Goal: Find contact information: Find contact information

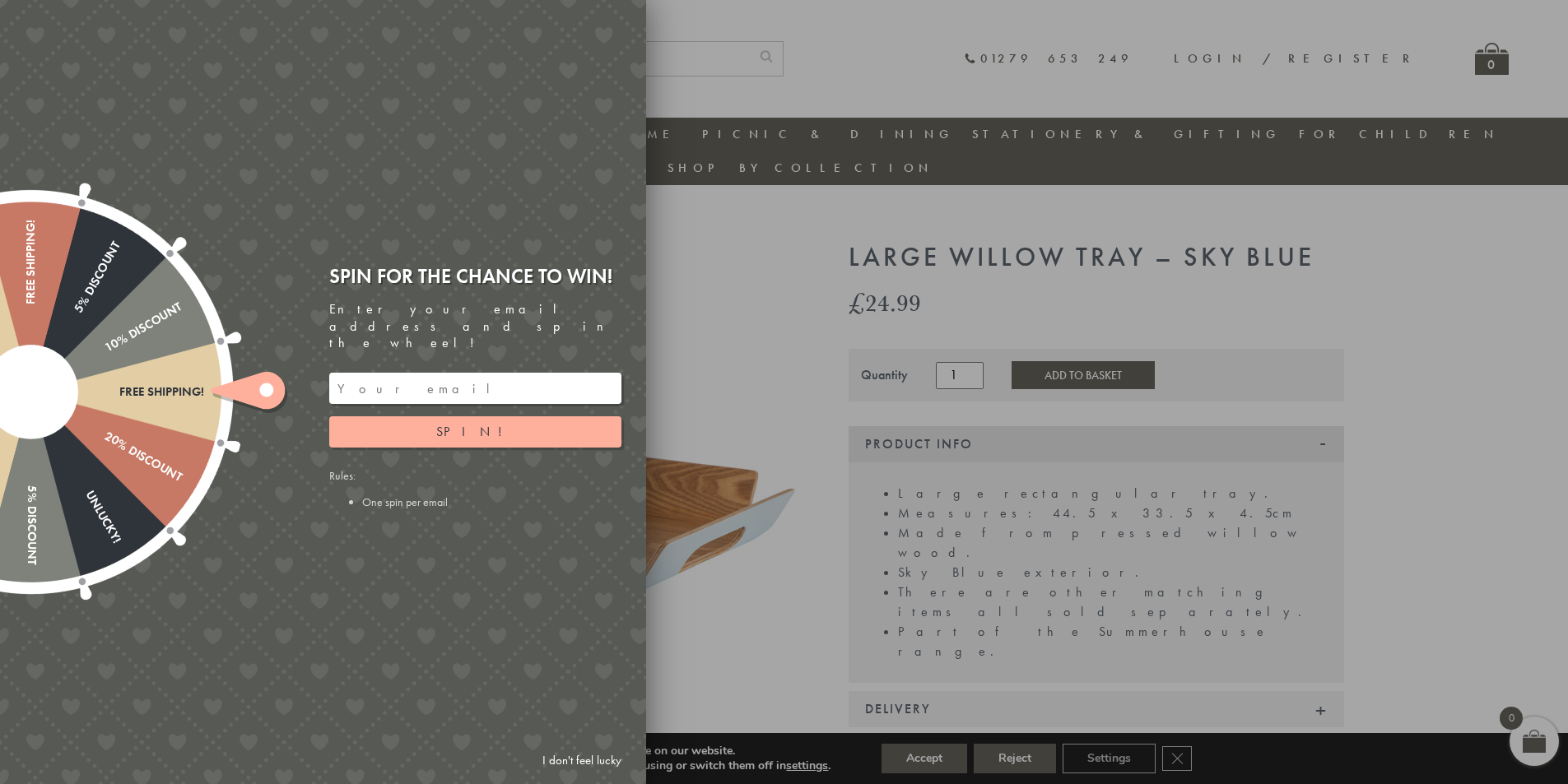
click at [776, 338] on div at bounding box center [784, 392] width 1568 height 784
click at [582, 759] on link "I don't feel lucky" at bounding box center [582, 760] width 96 height 30
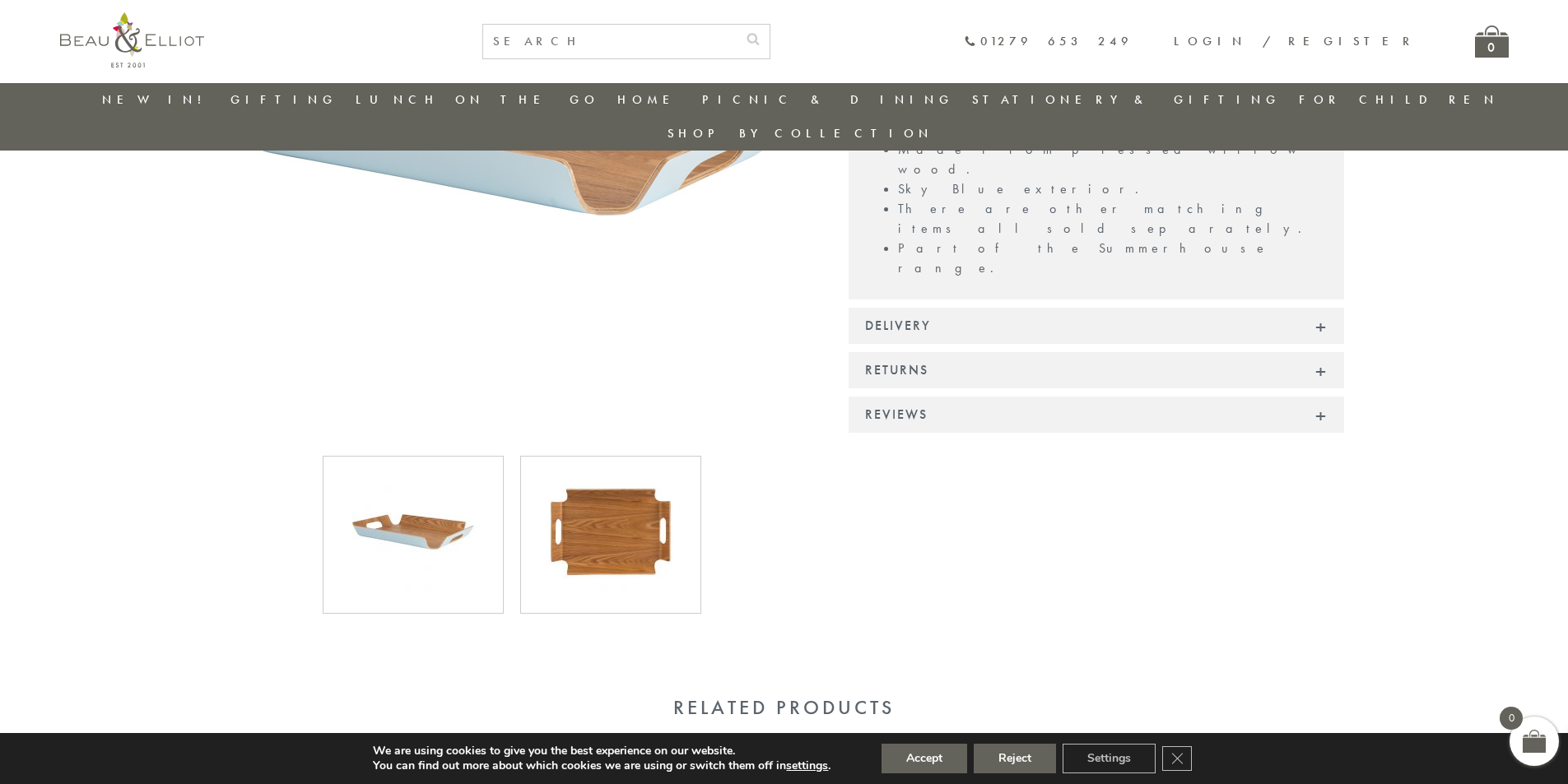
drag, startPoint x: 1399, startPoint y: 281, endPoint x: 1410, endPoint y: 428, distance: 147.4
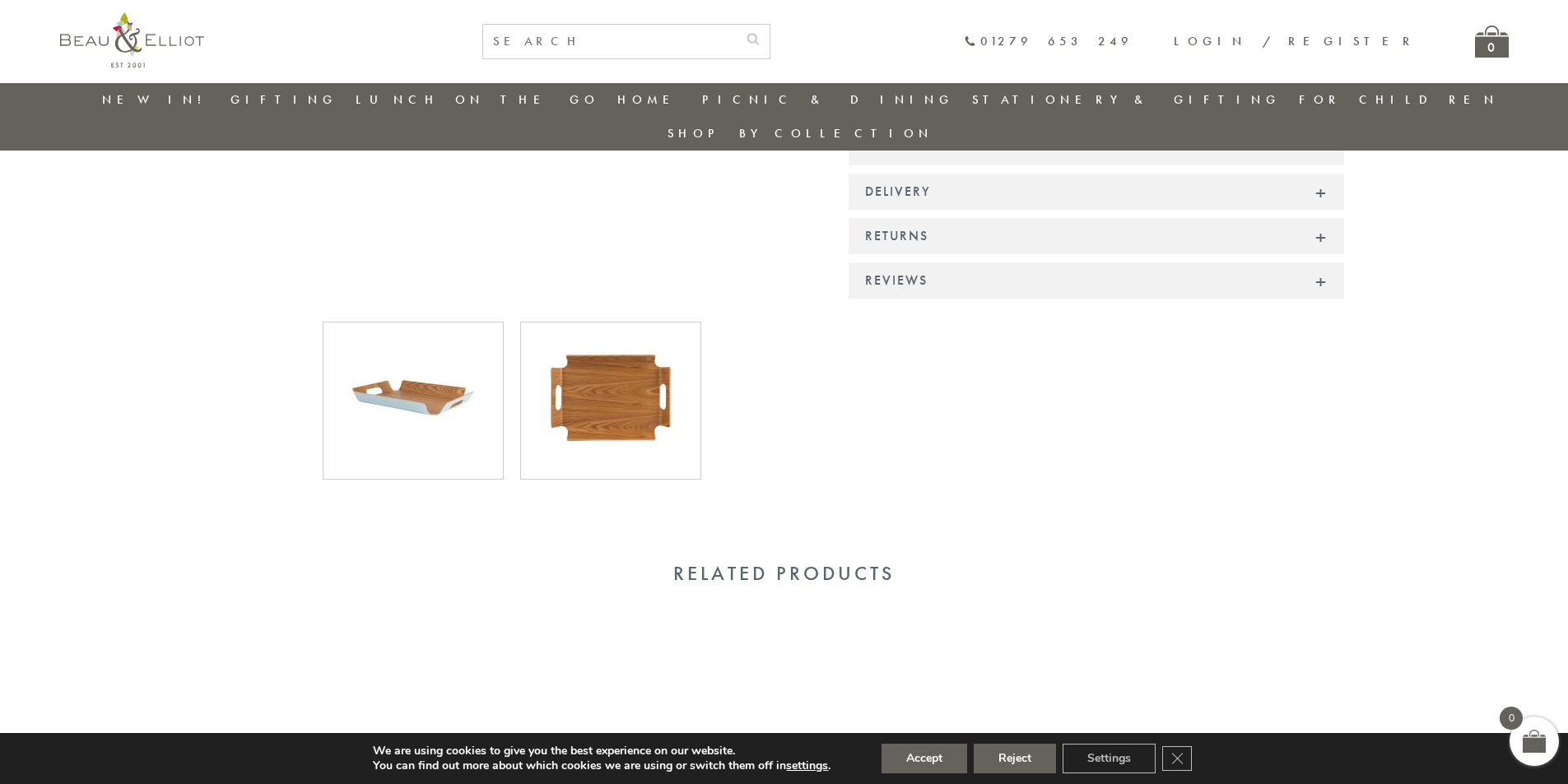
scroll to position [259, 0]
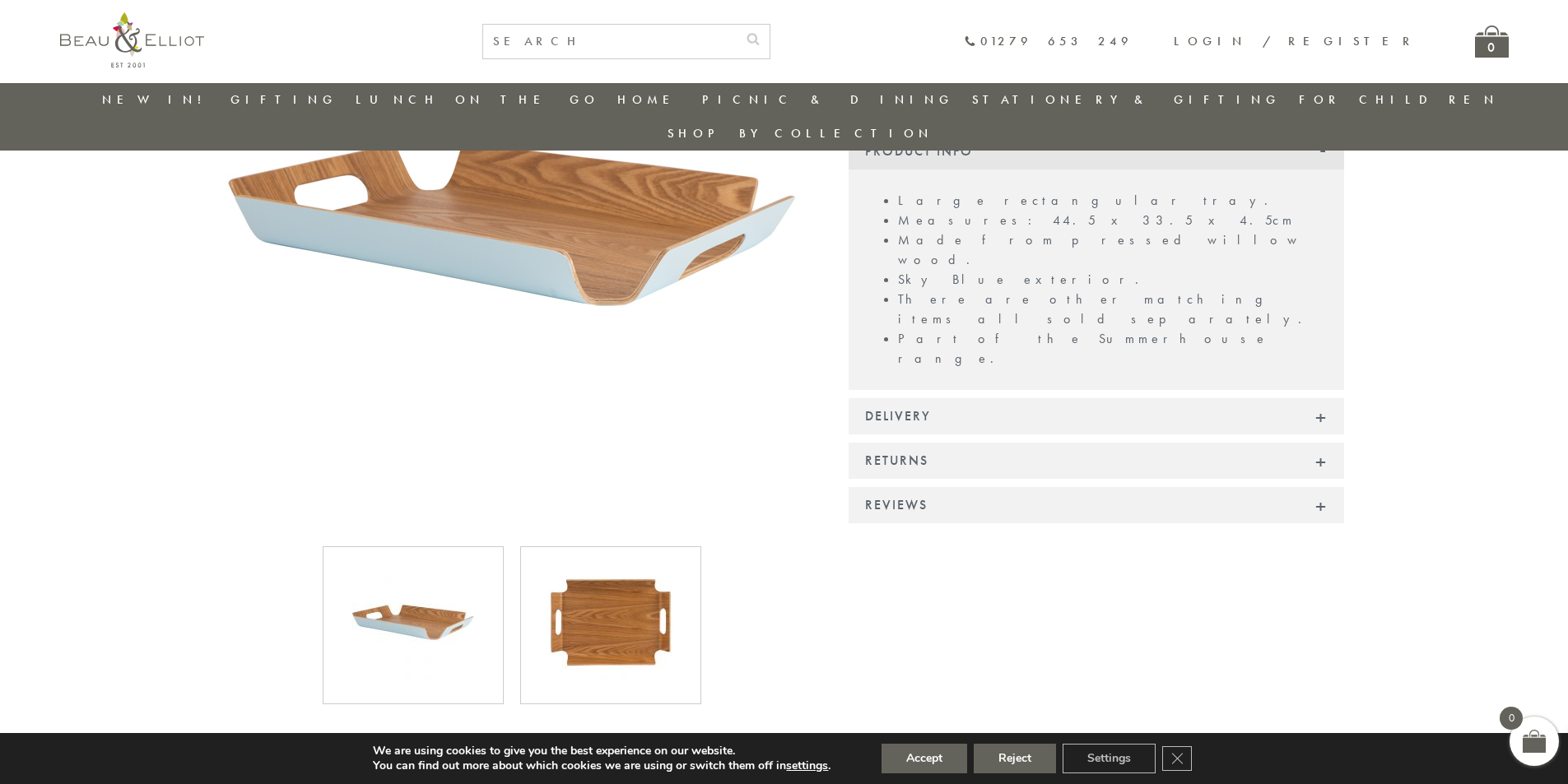
drag, startPoint x: 1407, startPoint y: 475, endPoint x: 1401, endPoint y: 220, distance: 255.1
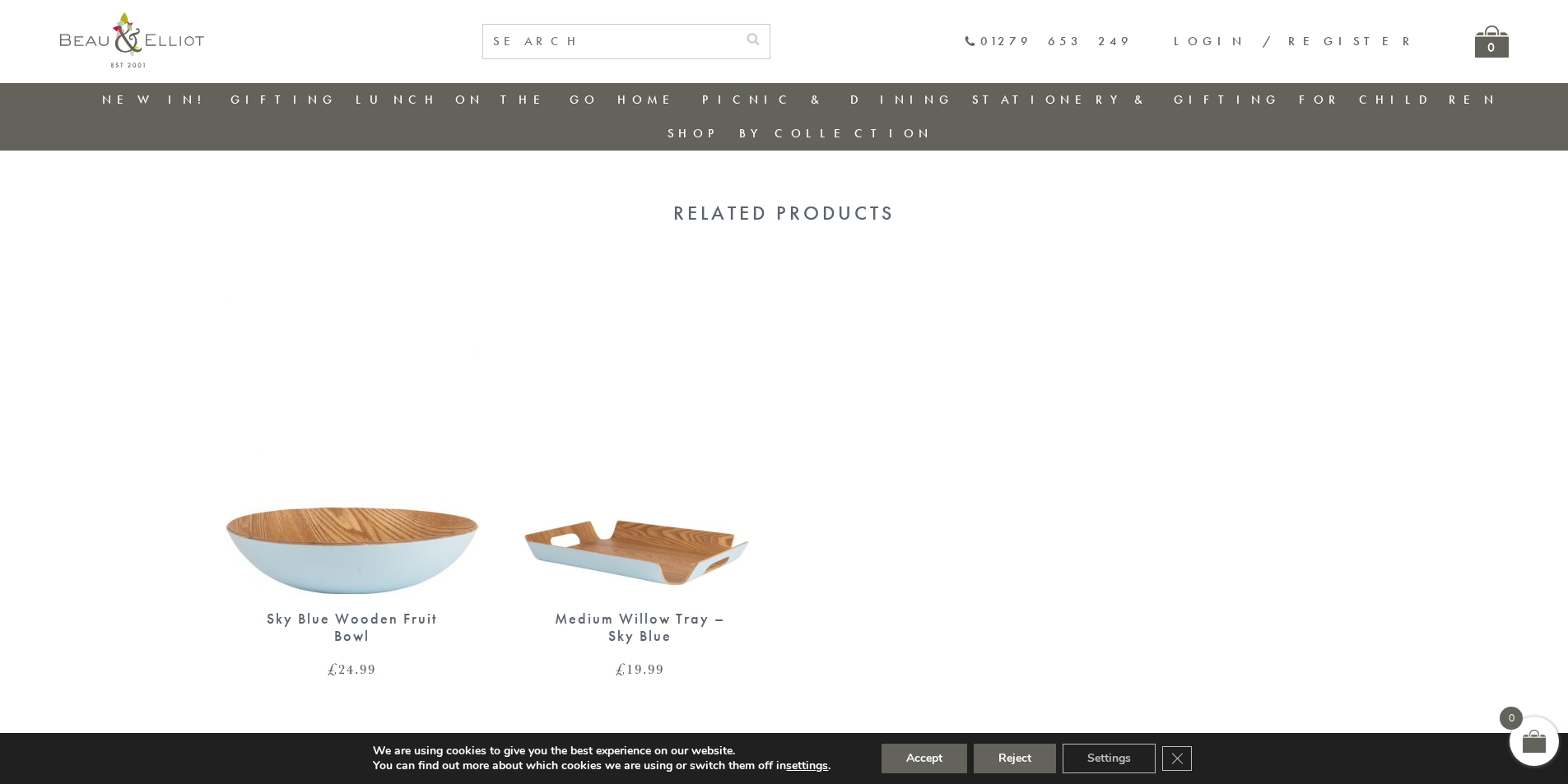
scroll to position [1213, 0]
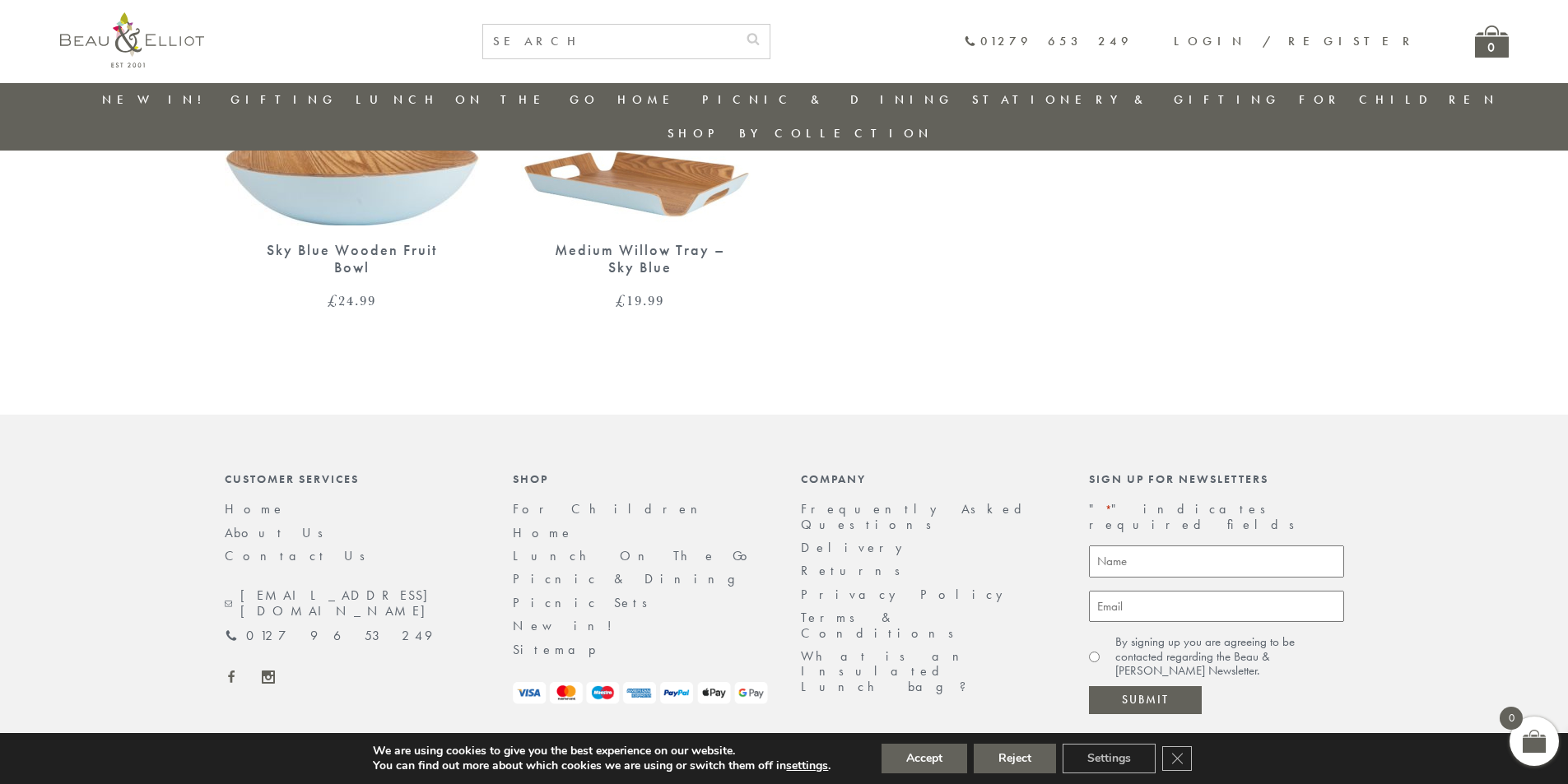
drag, startPoint x: 1437, startPoint y: 241, endPoint x: 1426, endPoint y: 377, distance: 136.4
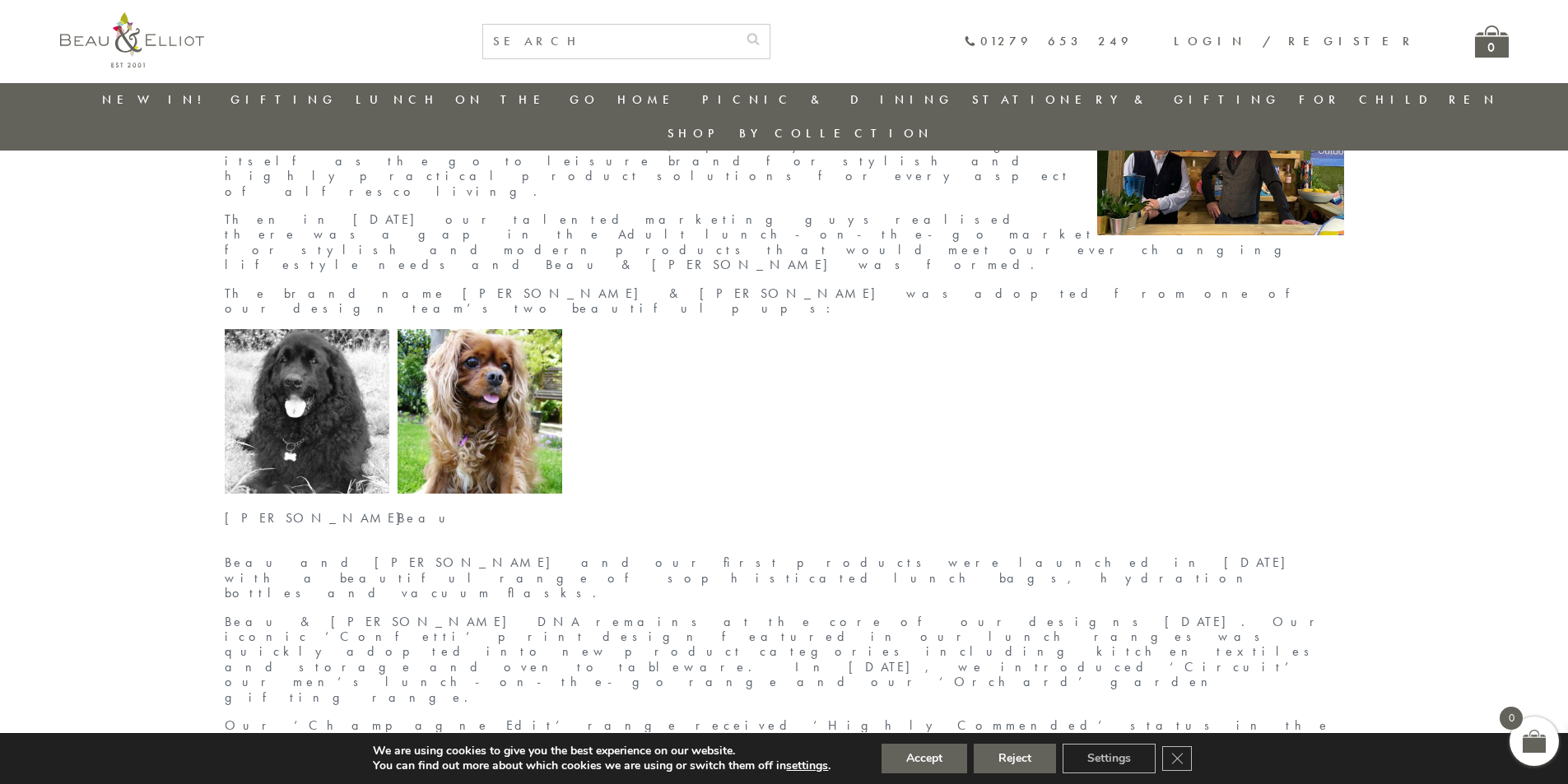
drag, startPoint x: 29, startPoint y: 314, endPoint x: 29, endPoint y: 340, distance: 26.0
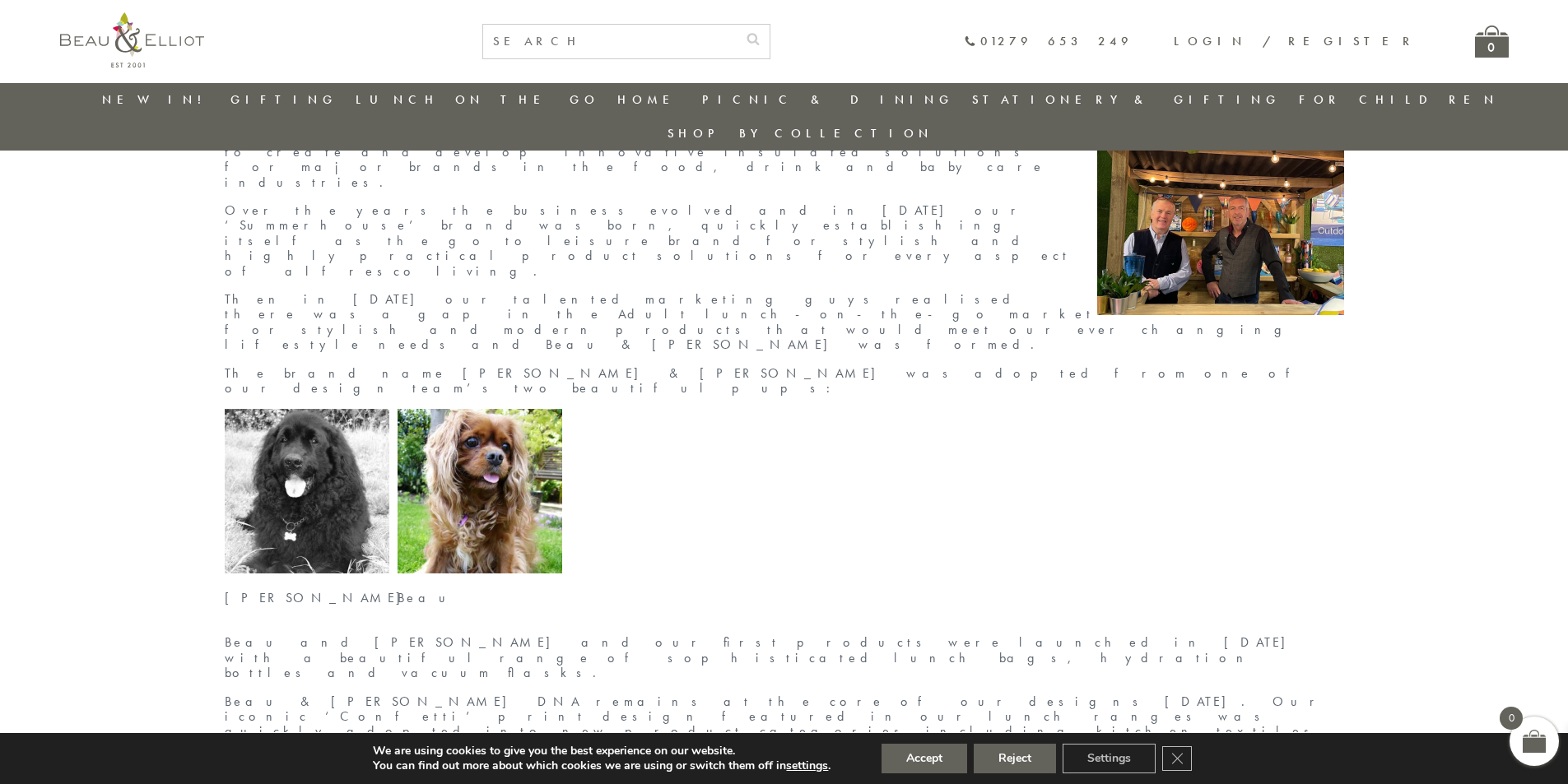
scroll to position [231, 0]
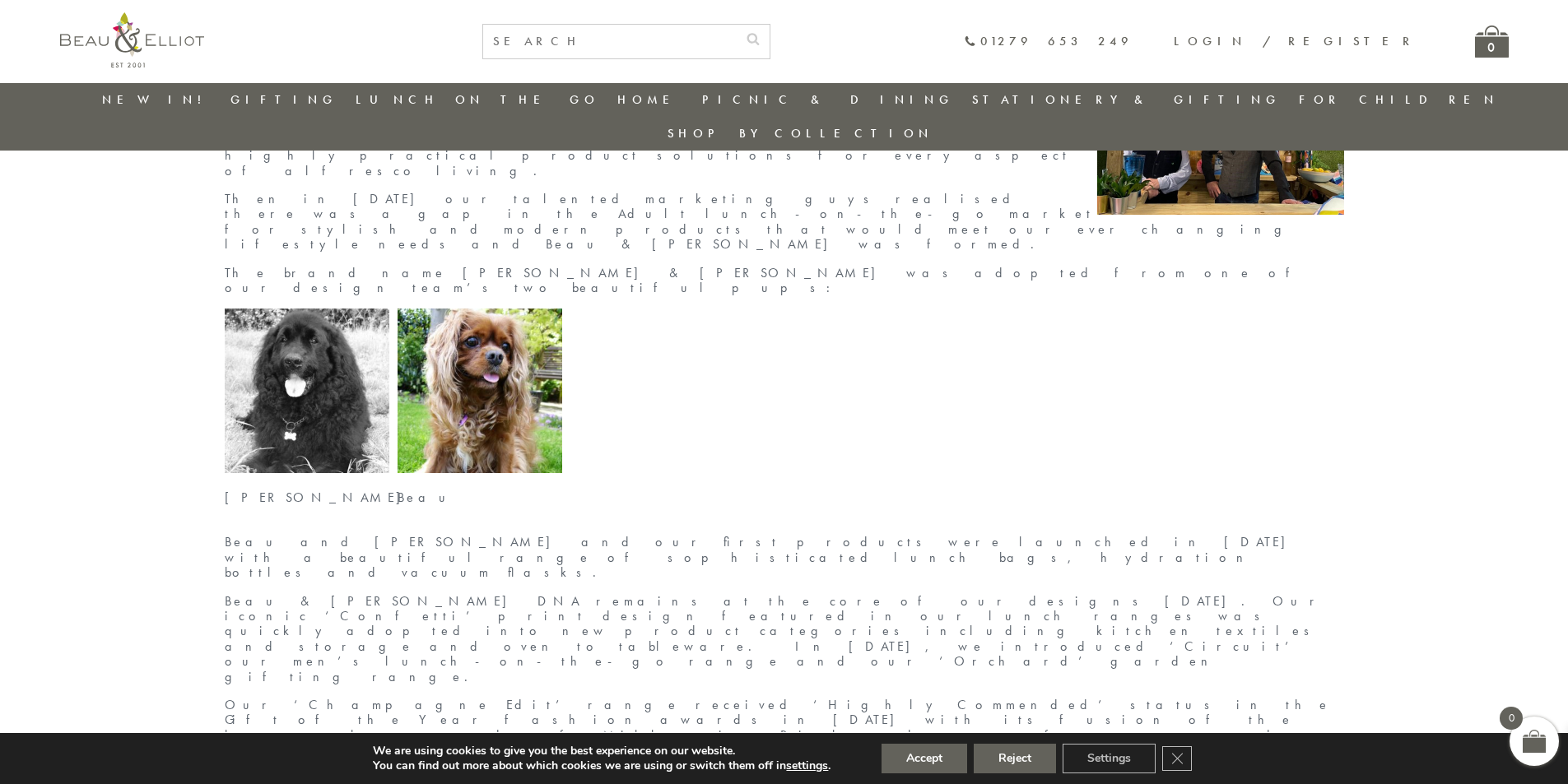
drag, startPoint x: 80, startPoint y: 279, endPoint x: 81, endPoint y: 338, distance: 59.0
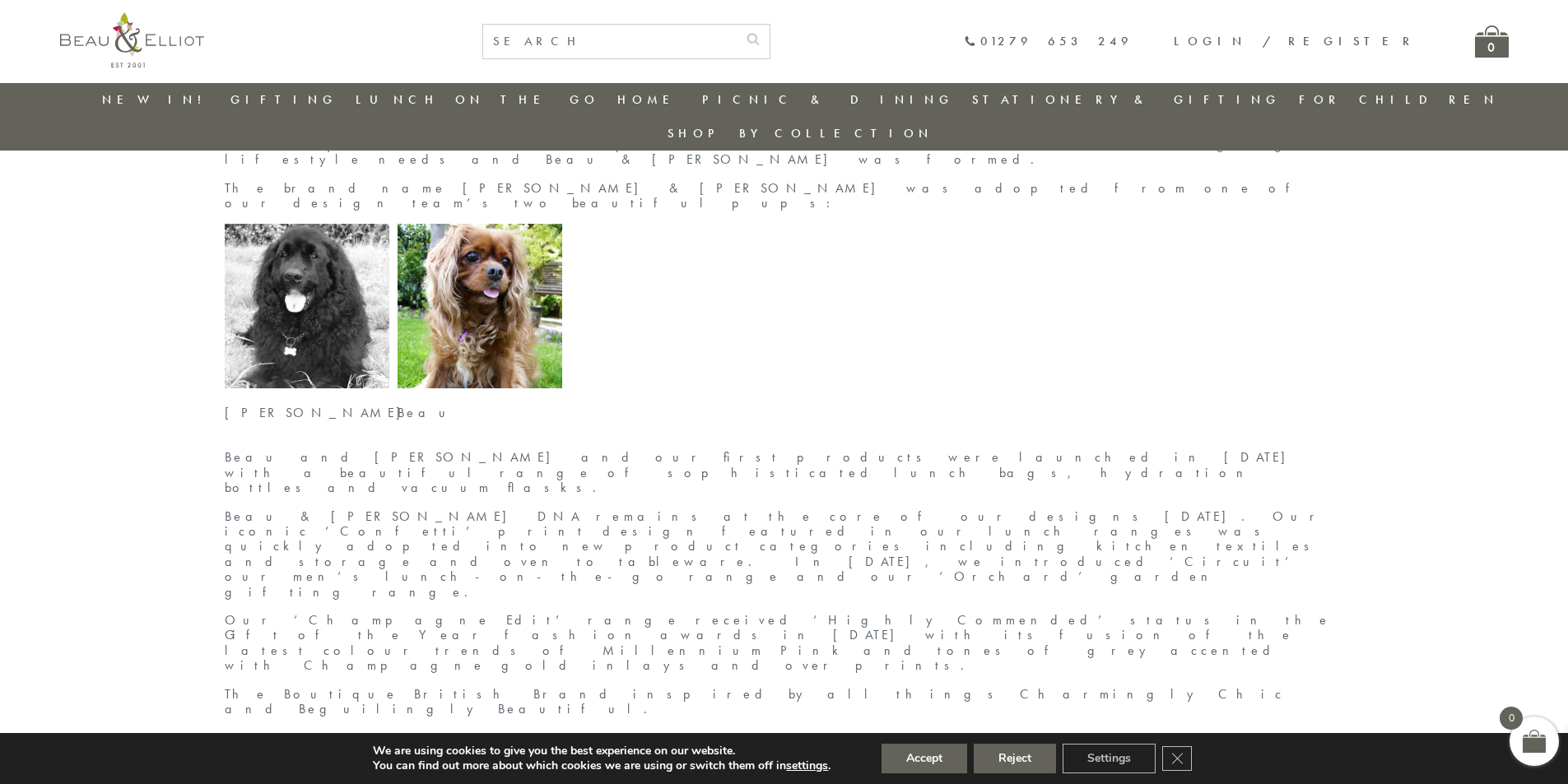
scroll to position [0, 0]
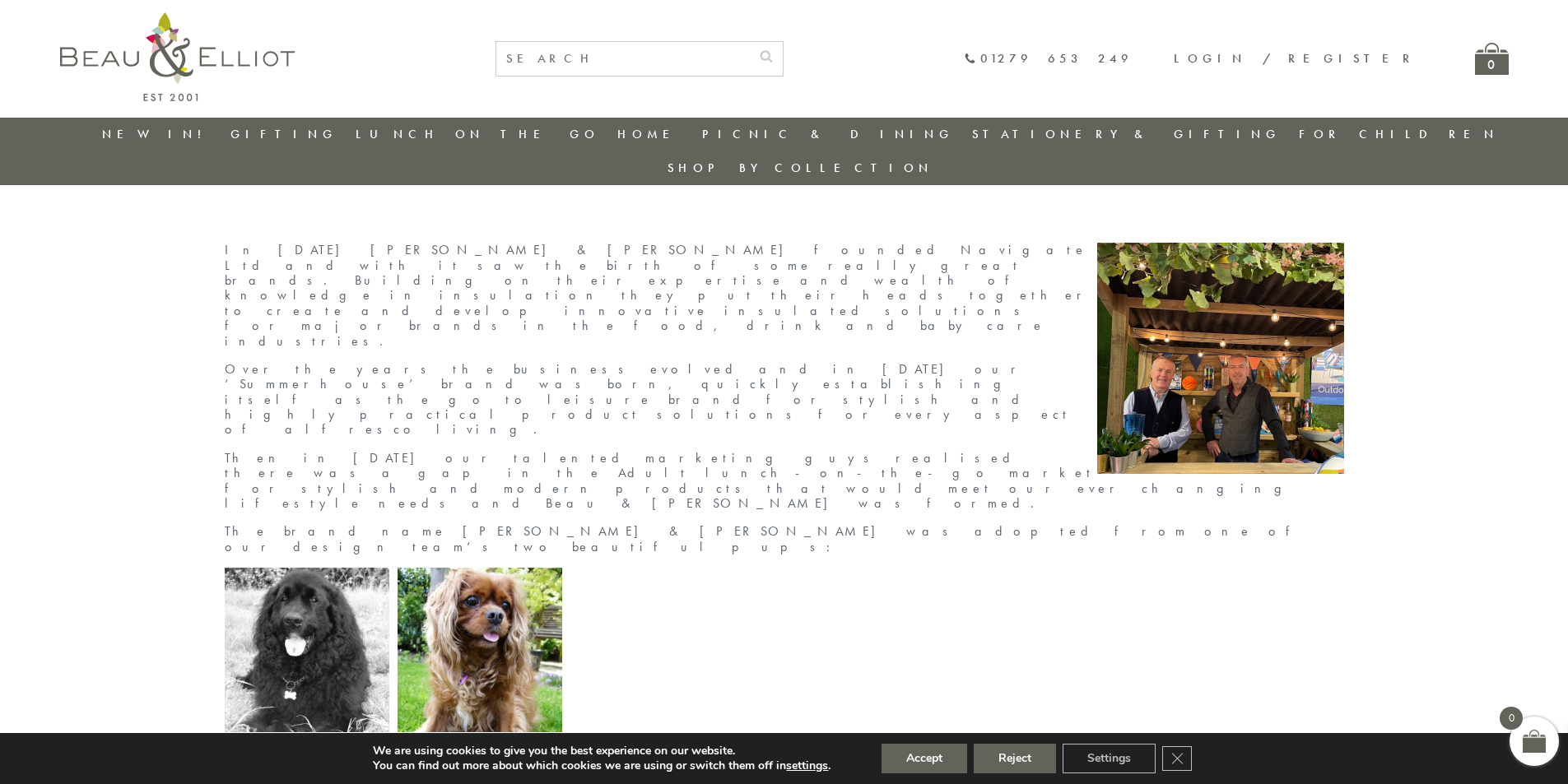
drag, startPoint x: 86, startPoint y: 466, endPoint x: 92, endPoint y: 356, distance: 110.2
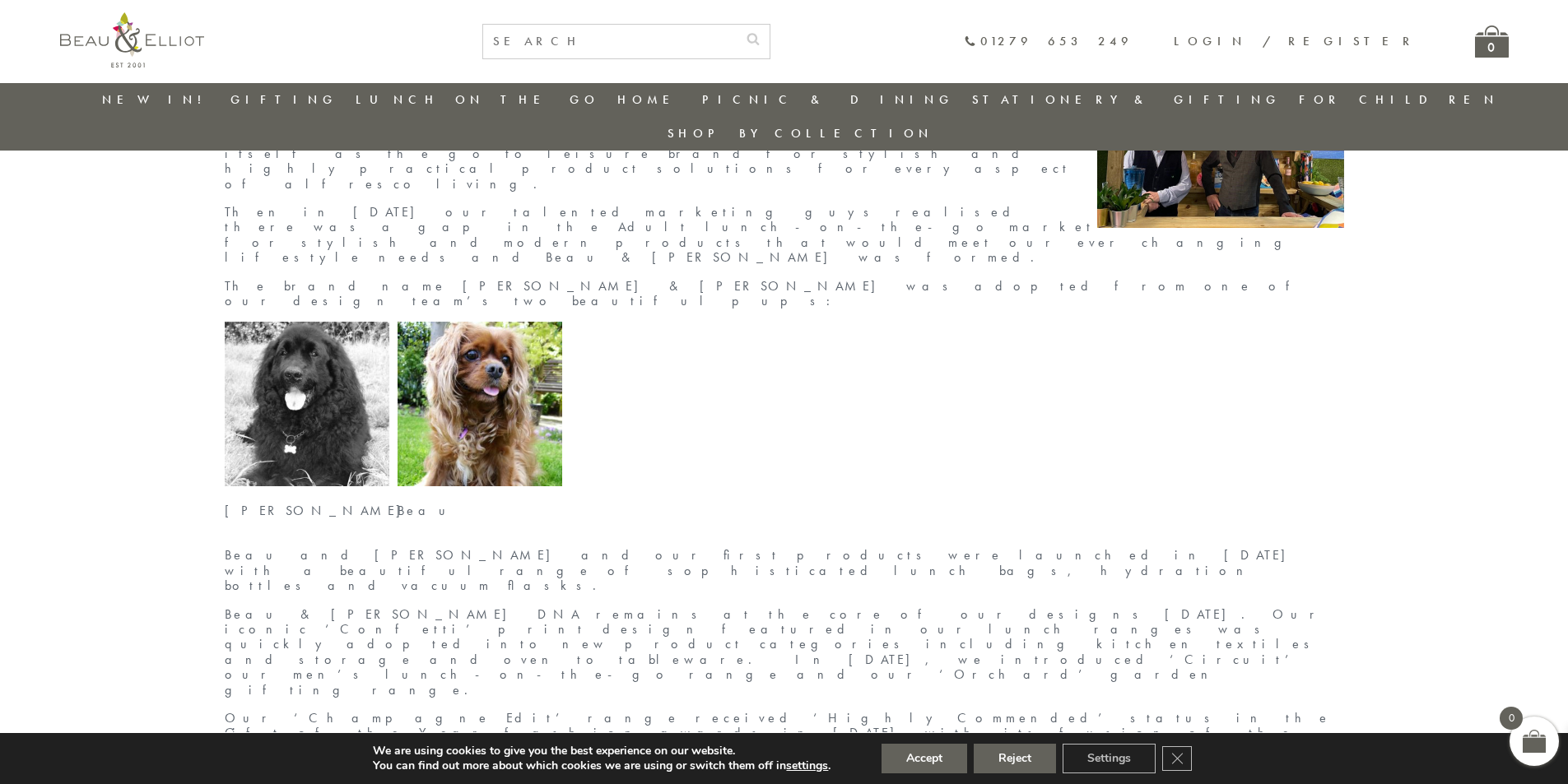
drag, startPoint x: 49, startPoint y: 368, endPoint x: 152, endPoint y: 88, distance: 298.3
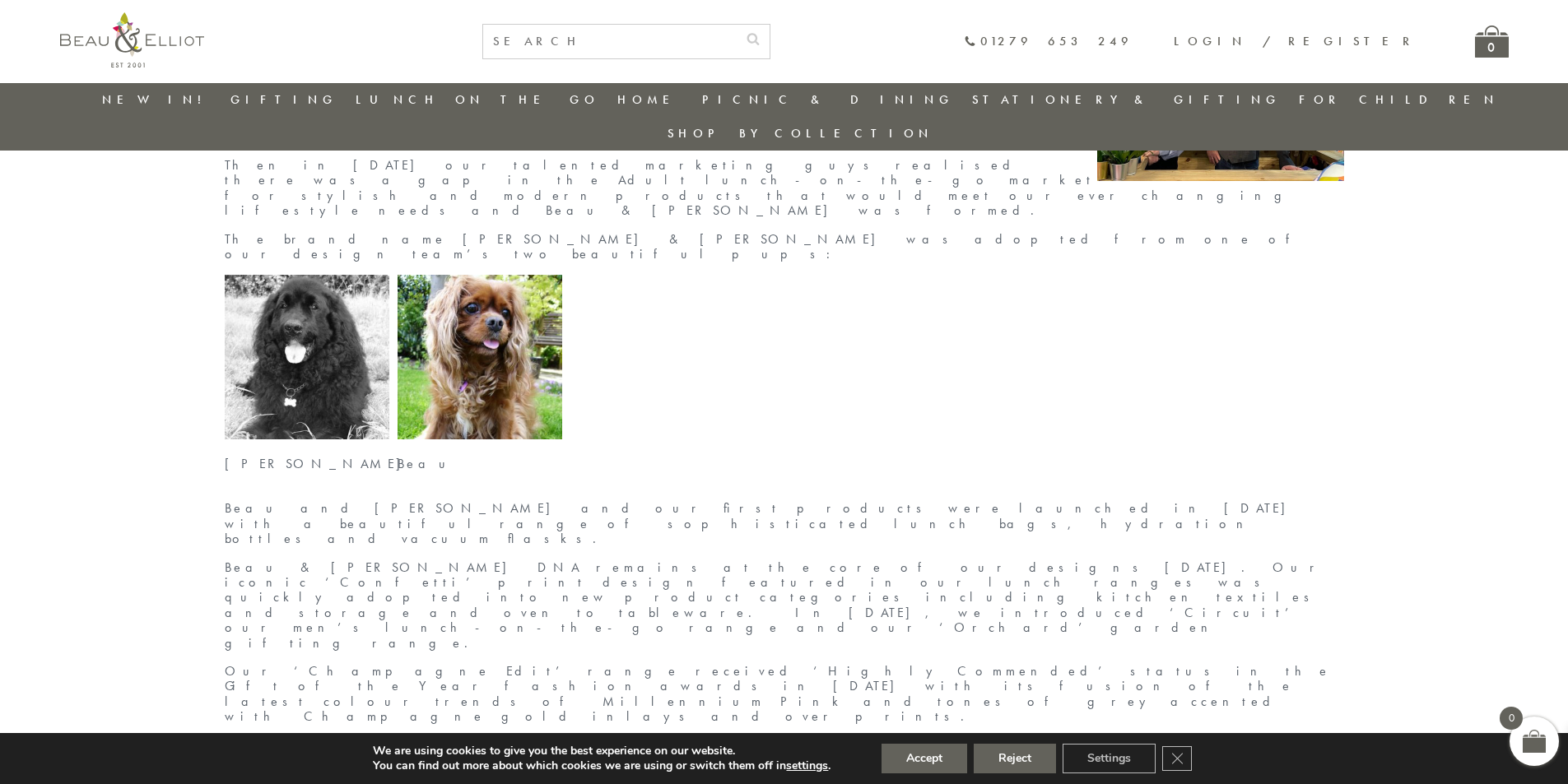
scroll to position [256, 0]
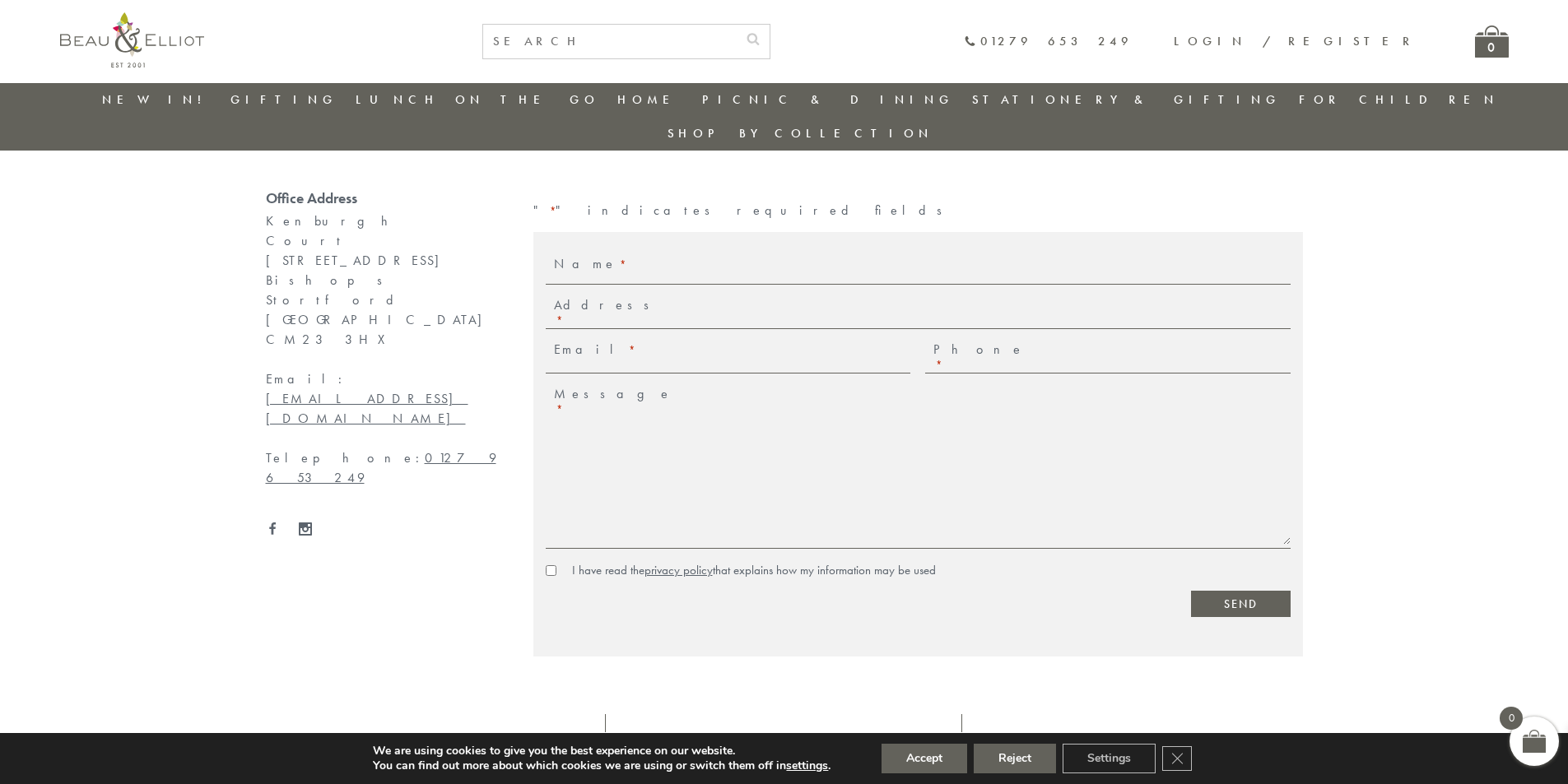
scroll to position [130, 0]
drag, startPoint x: 444, startPoint y: 309, endPoint x: 301, endPoint y: 315, distance: 143.1
click at [301, 315] on div "Kenburgh Court 131-137 South Street Bishops Stortford Hertfordshire CM23 3HX Em…" at bounding box center [384, 362] width 235 height 296
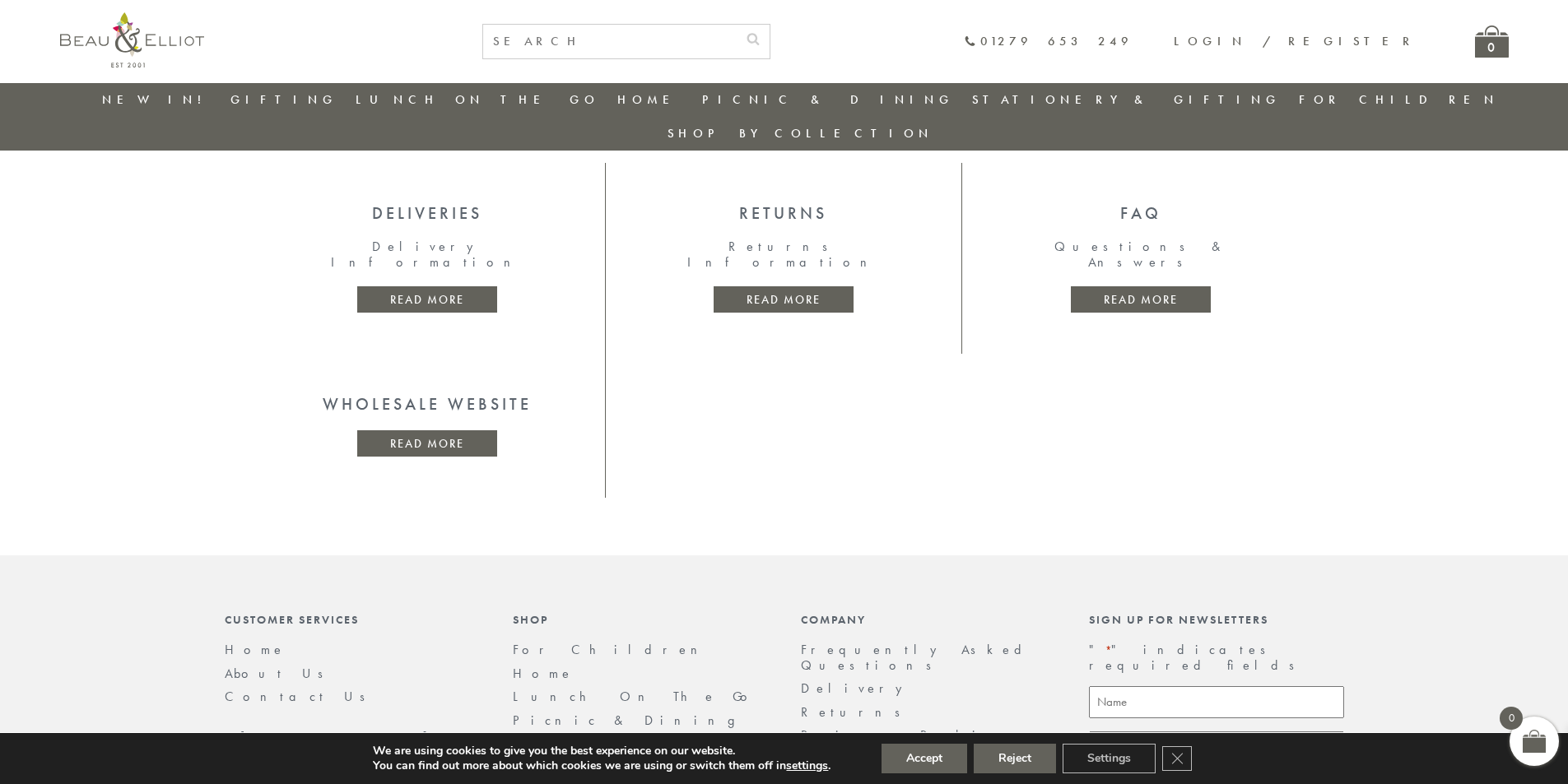
scroll to position [804, 0]
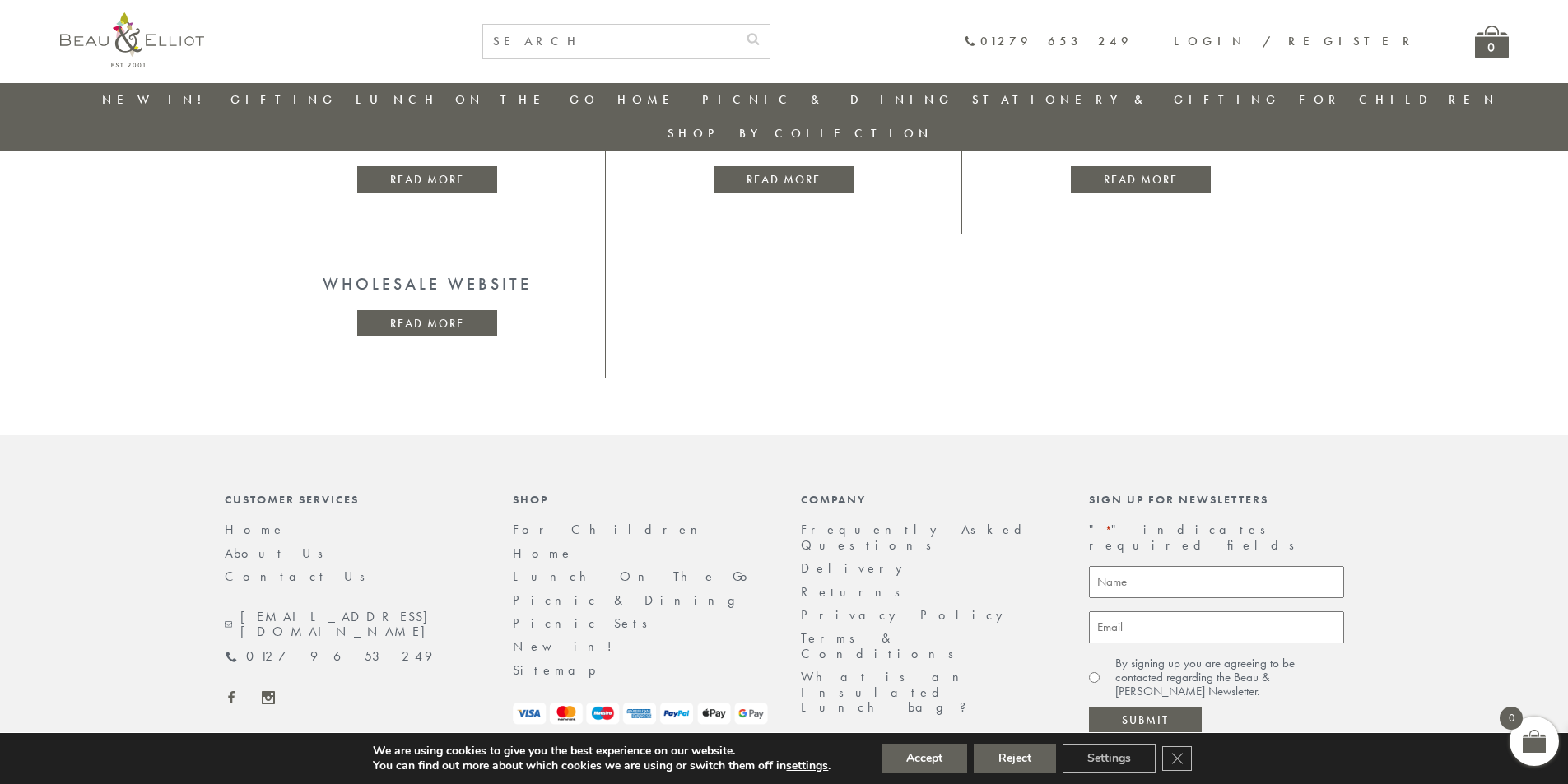
drag, startPoint x: 52, startPoint y: 321, endPoint x: 49, endPoint y: 550, distance: 229.0
click at [1175, 763] on icon "Close GDPR Cookie Banner" at bounding box center [1177, 758] width 30 height 24
